Goal: Task Accomplishment & Management: Use online tool/utility

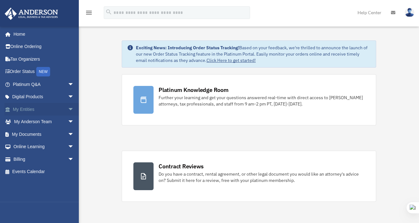
click at [47, 109] on link "My Entities arrow_drop_down" at bounding box center [43, 109] width 79 height 13
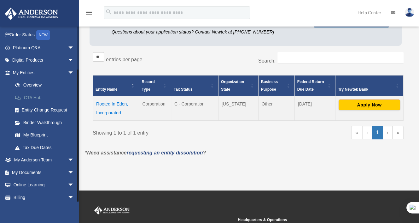
scroll to position [52, 0]
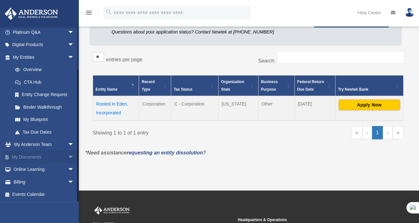
click at [68, 155] on span "arrow_drop_down" at bounding box center [74, 156] width 13 height 13
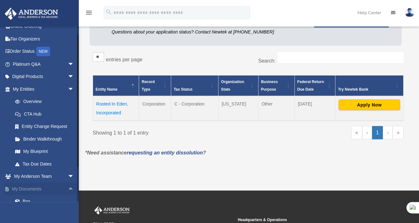
scroll to position [0, 0]
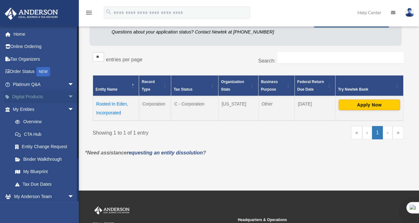
click at [68, 95] on span "arrow_drop_down" at bounding box center [74, 97] width 13 height 13
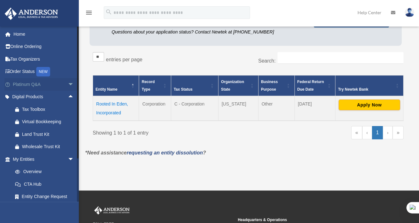
click at [68, 85] on span "arrow_drop_down" at bounding box center [74, 84] width 13 height 13
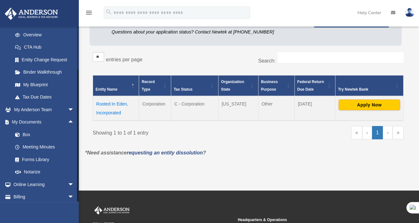
scroll to position [287, 0]
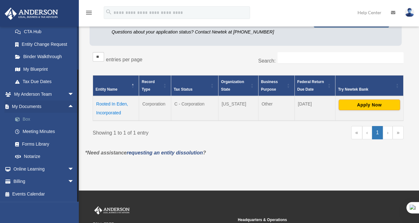
click at [30, 120] on link "Box" at bounding box center [46, 119] width 75 height 13
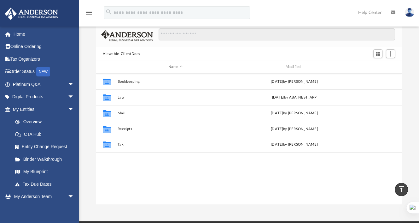
scroll to position [34, 0]
click at [392, 53] on span "Add" at bounding box center [390, 53] width 5 height 5
click at [375, 67] on li "Upload" at bounding box center [382, 66] width 20 height 7
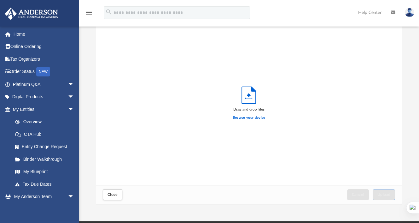
scroll to position [155, 301]
click at [261, 119] on label "Browse your device" at bounding box center [249, 118] width 33 height 6
click at [0, 0] on input "Browse your device" at bounding box center [0, 0] width 0 height 0
